Goal: Task Accomplishment & Management: Use online tool/utility

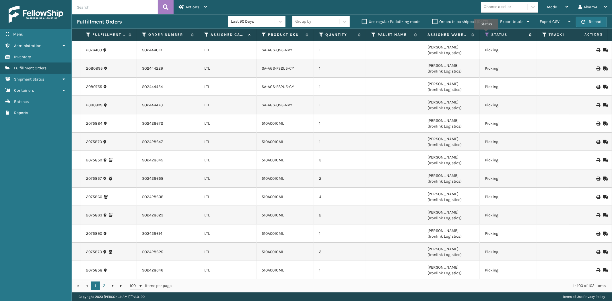
click at [486, 34] on icon at bounding box center [487, 34] width 5 height 5
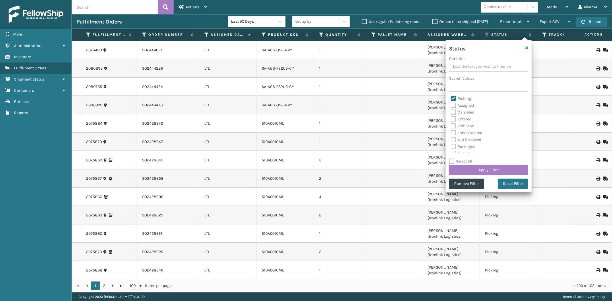
drag, startPoint x: 452, startPoint y: 97, endPoint x: 454, endPoint y: 104, distance: 7.4
click at [453, 99] on label "Picking" at bounding box center [461, 98] width 20 height 5
click at [451, 99] on input "Picking" at bounding box center [451, 97] width 0 height 4
checkbox input "false"
click at [454, 105] on label "Assigned" at bounding box center [462, 105] width 23 height 5
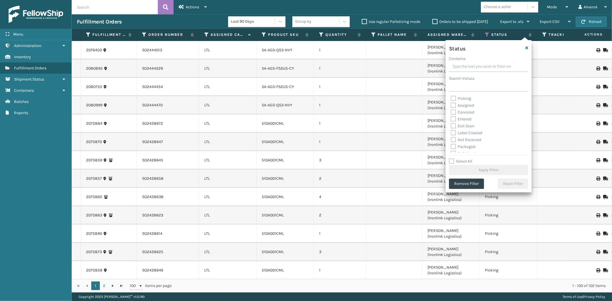
click at [451, 105] on input "Assigned" at bounding box center [451, 104] width 0 height 4
checkbox input "true"
click at [463, 168] on button "Apply Filter" at bounding box center [488, 170] width 79 height 10
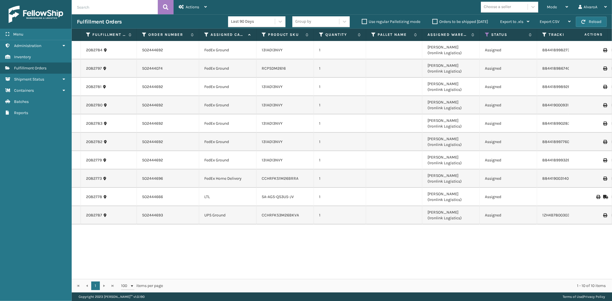
click at [437, 20] on label "Orders to be shipped [DATE]" at bounding box center [461, 21] width 56 height 5
click at [433, 20] on input "Orders to be shipped [DATE]" at bounding box center [433, 20] width 0 height 4
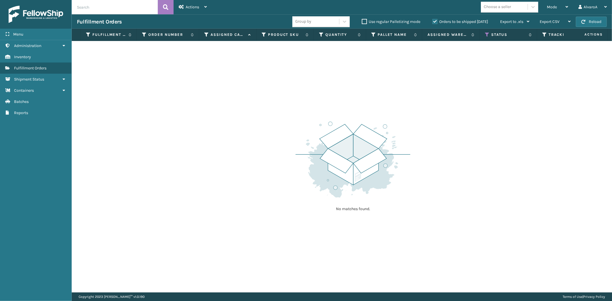
click at [437, 20] on label "Orders to be shipped [DATE]" at bounding box center [461, 21] width 56 height 5
click at [433, 20] on input "Orders to be shipped [DATE]" at bounding box center [433, 20] width 0 height 4
click at [486, 33] on icon at bounding box center [487, 34] width 5 height 5
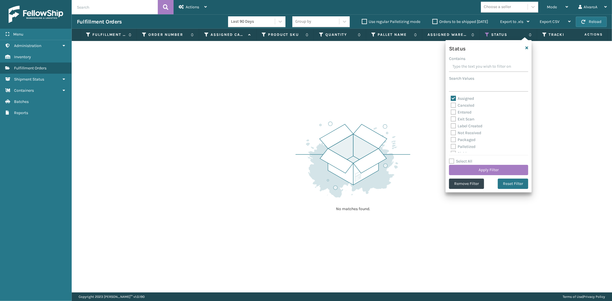
drag, startPoint x: 453, startPoint y: 97, endPoint x: 455, endPoint y: 107, distance: 10.2
click at [453, 98] on label "Assigned" at bounding box center [462, 98] width 23 height 5
click at [451, 98] on input "Assigned" at bounding box center [451, 97] width 0 height 4
checkbox input "false"
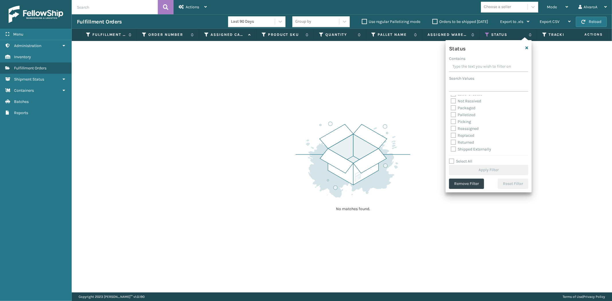
click at [452, 121] on label "Picking" at bounding box center [461, 121] width 20 height 5
click at [451, 121] on input "Picking" at bounding box center [451, 121] width 0 height 4
checkbox input "true"
click at [461, 170] on button "Apply Filter" at bounding box center [488, 170] width 79 height 10
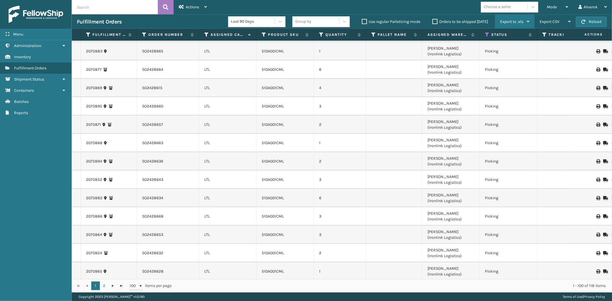
scroll to position [478, 0]
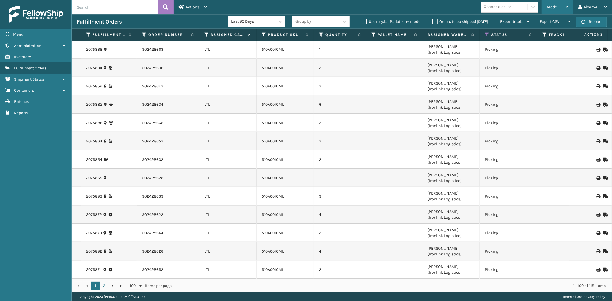
click at [549, 10] on div "Mode" at bounding box center [557, 7] width 21 height 14
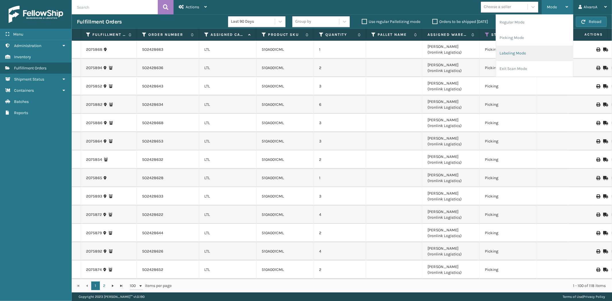
click at [512, 54] on li "Labeling Mode" at bounding box center [534, 53] width 77 height 15
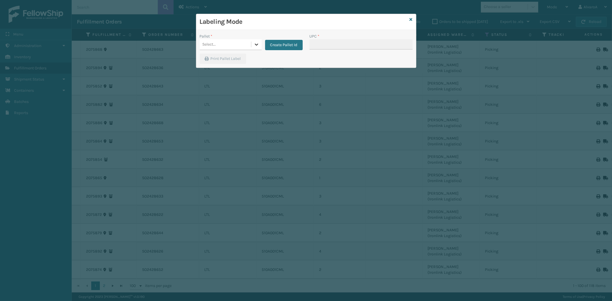
drag, startPoint x: 254, startPoint y: 42, endPoint x: 258, endPoint y: 42, distance: 3.7
click at [256, 42] on icon at bounding box center [257, 45] width 6 height 6
click at [285, 44] on button "Create Pallet Id" at bounding box center [284, 45] width 38 height 10
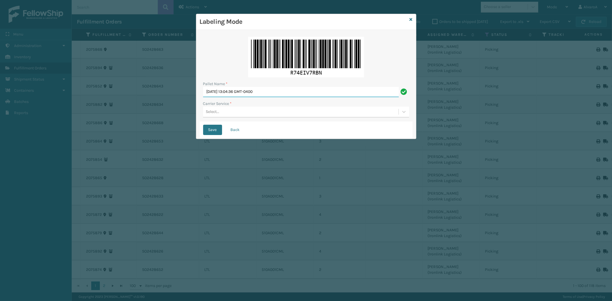
drag, startPoint x: 279, startPoint y: 95, endPoint x: 174, endPoint y: 102, distance: 105.0
click at [176, 102] on div "Labeling Mode Pallet Name * [DATE] 13:04:36 GMT-0400 Carrier Service * Select..…" at bounding box center [306, 150] width 612 height 301
type input "l"
type input "LPN 508550"
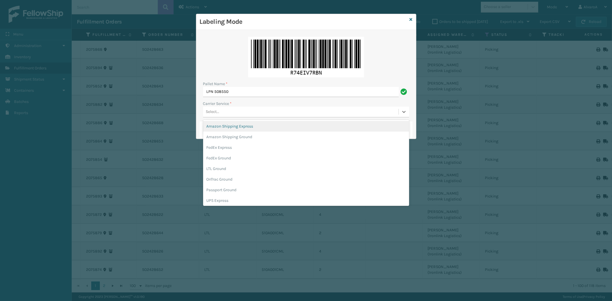
click at [219, 111] on div "Select..." at bounding box center [212, 112] width 13 height 6
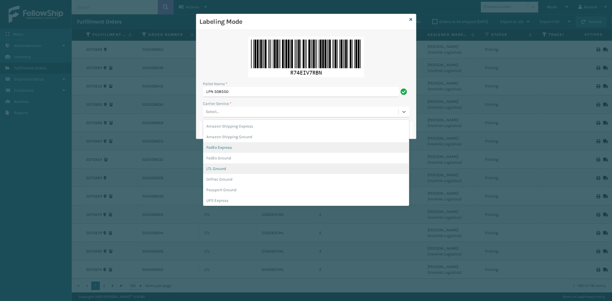
scroll to position [33, 0]
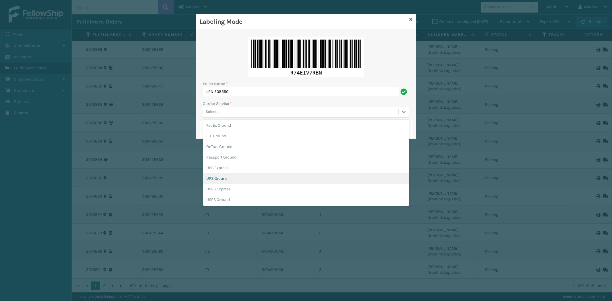
click at [232, 179] on div "UPS Ground" at bounding box center [306, 178] width 206 height 11
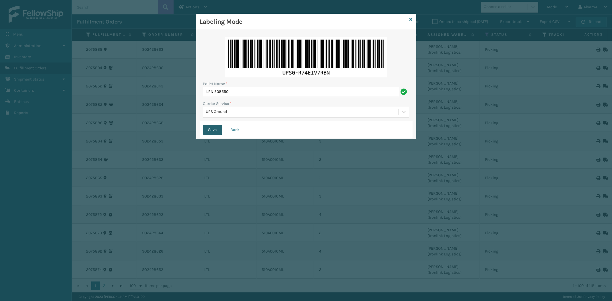
click at [214, 131] on button "Save" at bounding box center [212, 130] width 19 height 10
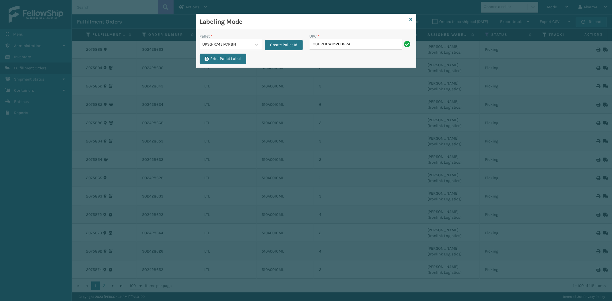
type input "CCHRFKS2M26DGRA"
click at [411, 18] on icon at bounding box center [411, 20] width 3 height 4
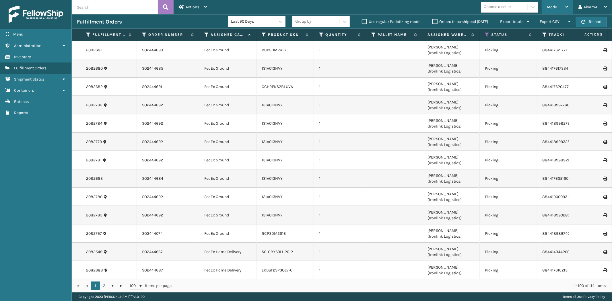
click at [563, 6] on div "Mode" at bounding box center [557, 7] width 21 height 14
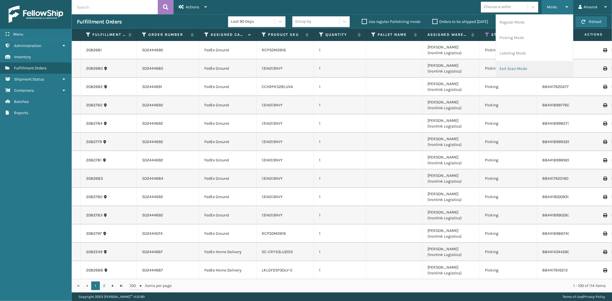
click at [518, 70] on li "Exit Scan Mode" at bounding box center [534, 68] width 77 height 15
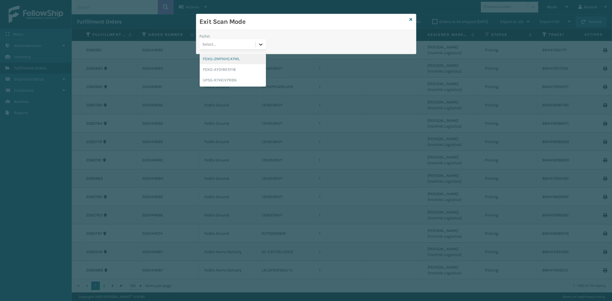
click at [265, 46] on div at bounding box center [261, 44] width 10 height 10
click at [228, 77] on div "UPSG-R74EIV7RBN" at bounding box center [233, 80] width 66 height 11
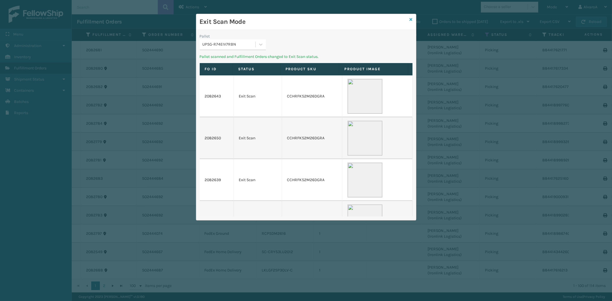
click at [410, 19] on icon at bounding box center [411, 20] width 3 height 4
